Goal: Transaction & Acquisition: Purchase product/service

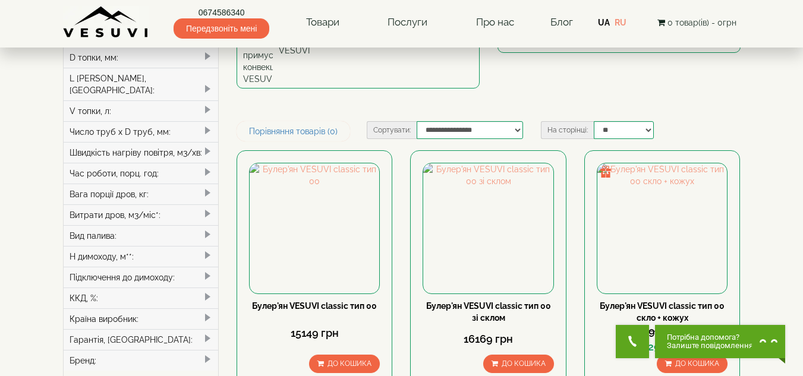
scroll to position [239, 0]
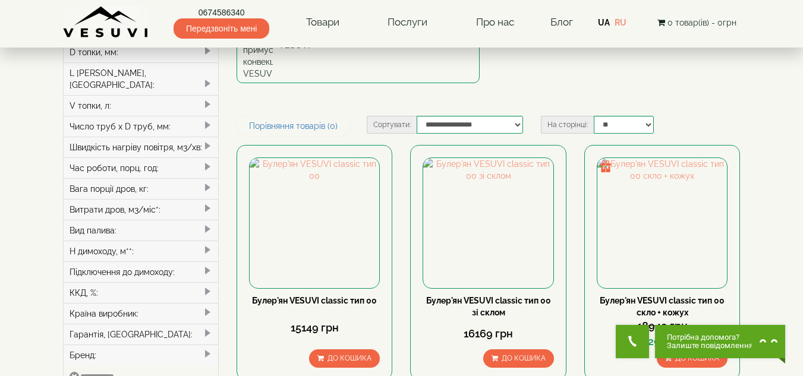
drag, startPoint x: 811, startPoint y: 30, endPoint x: 811, endPoint y: 58, distance: 27.3
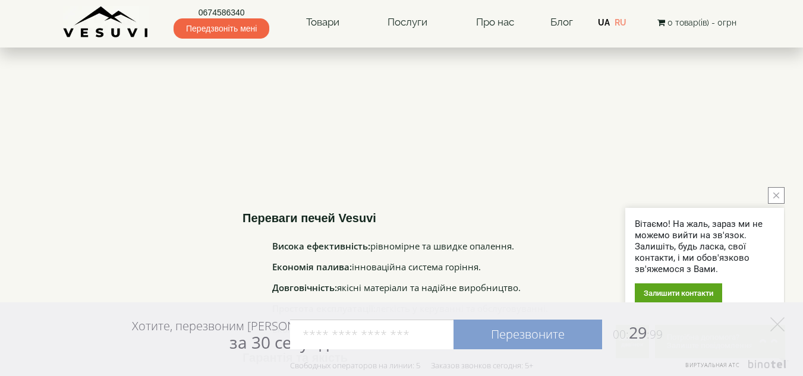
scroll to position [2310, 0]
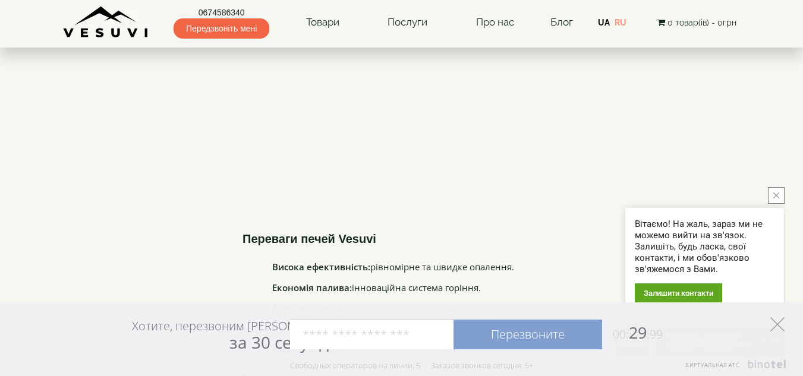
click at [773, 325] on icon at bounding box center [777, 324] width 14 height 14
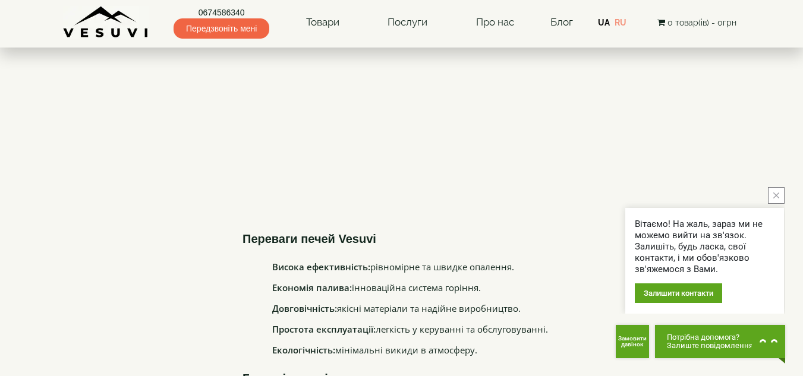
click at [772, 195] on button "close button" at bounding box center [776, 195] width 17 height 17
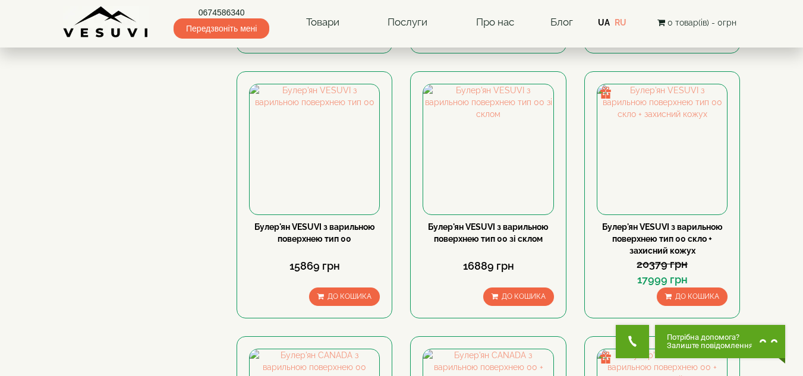
scroll to position [805, 0]
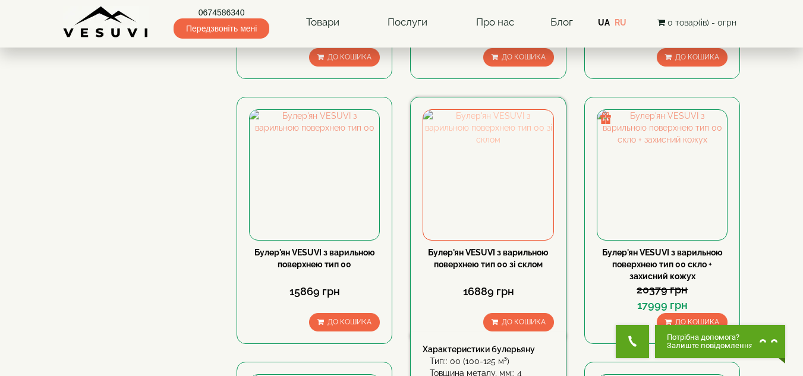
click at [483, 116] on img at bounding box center [488, 175] width 130 height 130
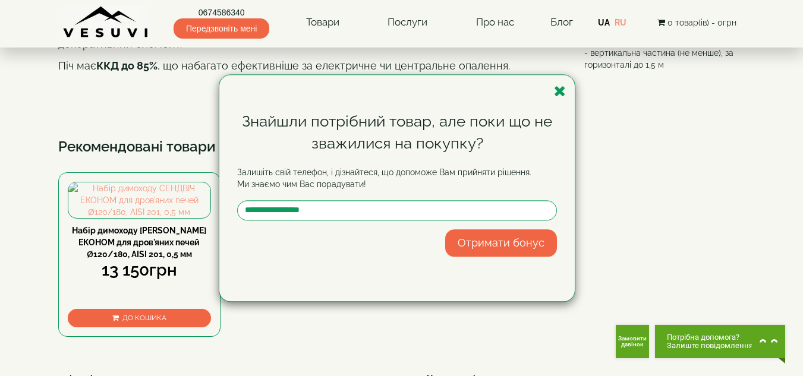
scroll to position [571, 0]
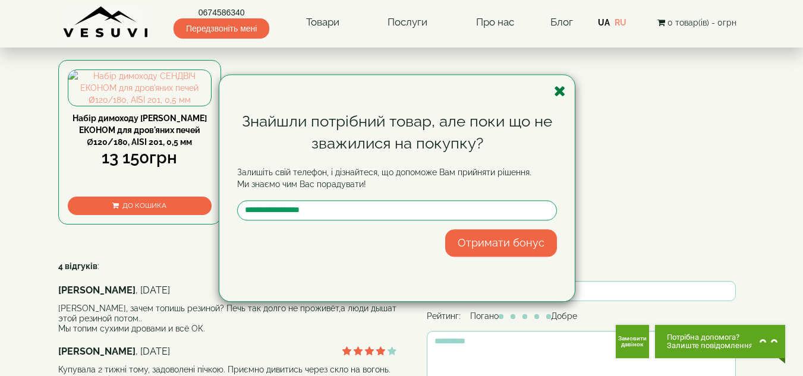
click at [557, 89] on icon "button" at bounding box center [560, 91] width 12 height 15
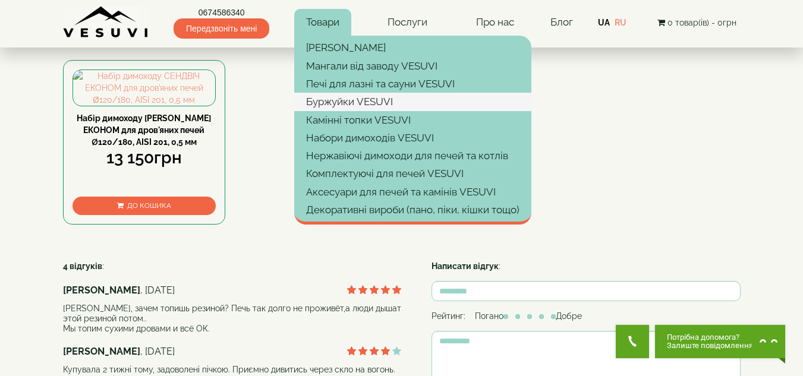
click at [333, 97] on link "Буржуйки VESUVI" at bounding box center [412, 102] width 237 height 18
